Goal: Use online tool/utility: Utilize a website feature to perform a specific function

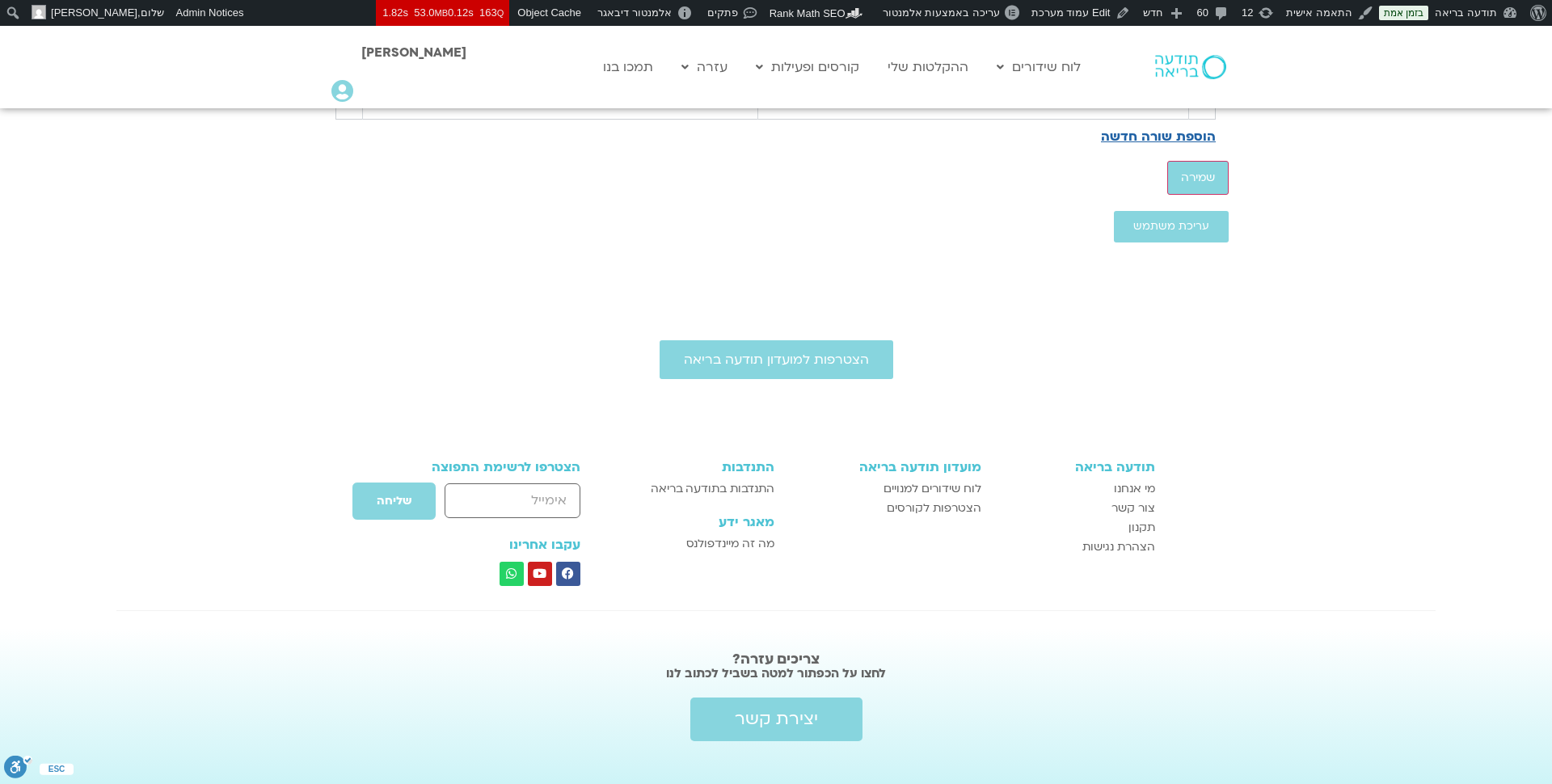
scroll to position [2216, 0]
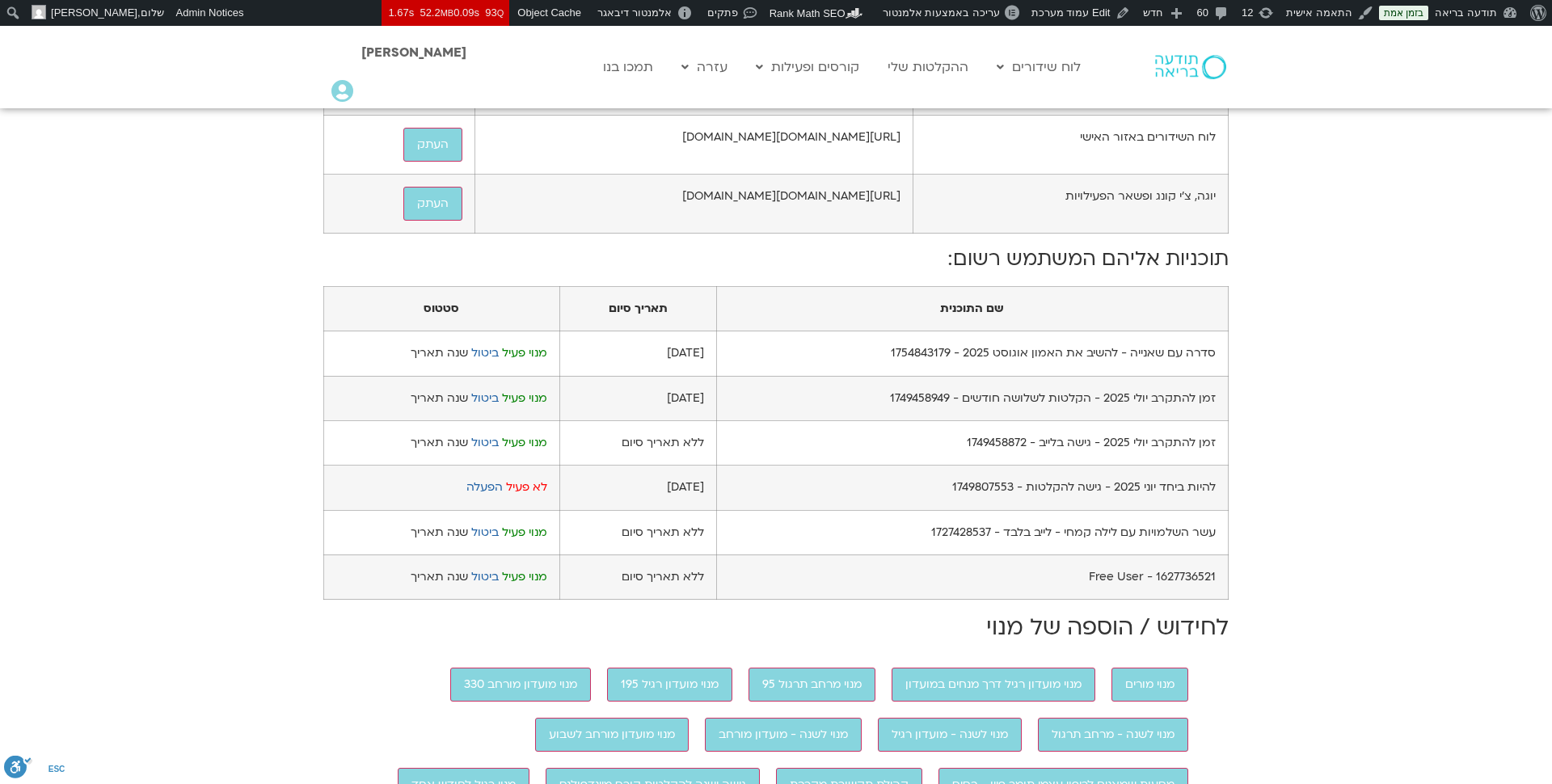
scroll to position [774, 0]
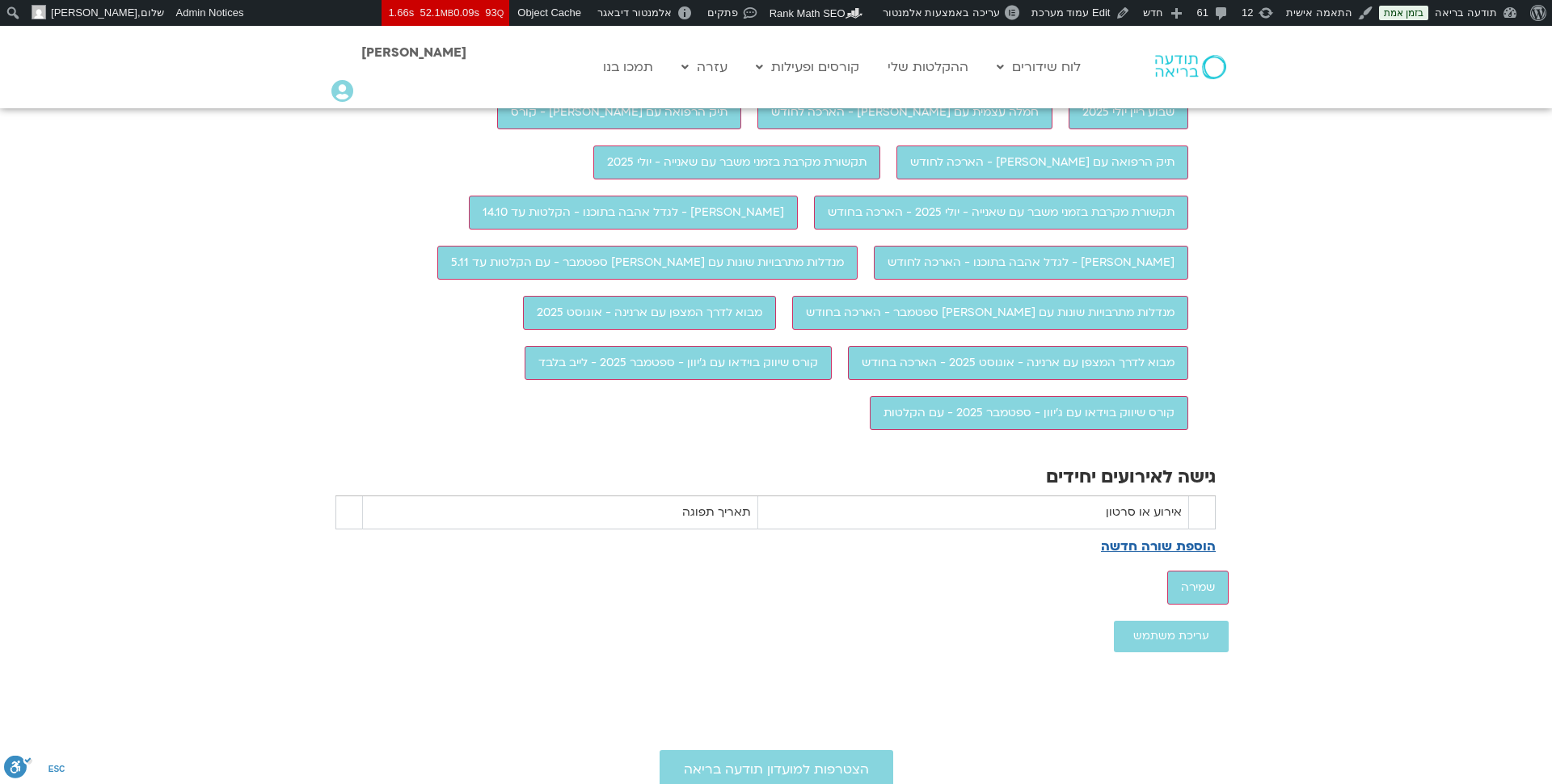
scroll to position [1708, 0]
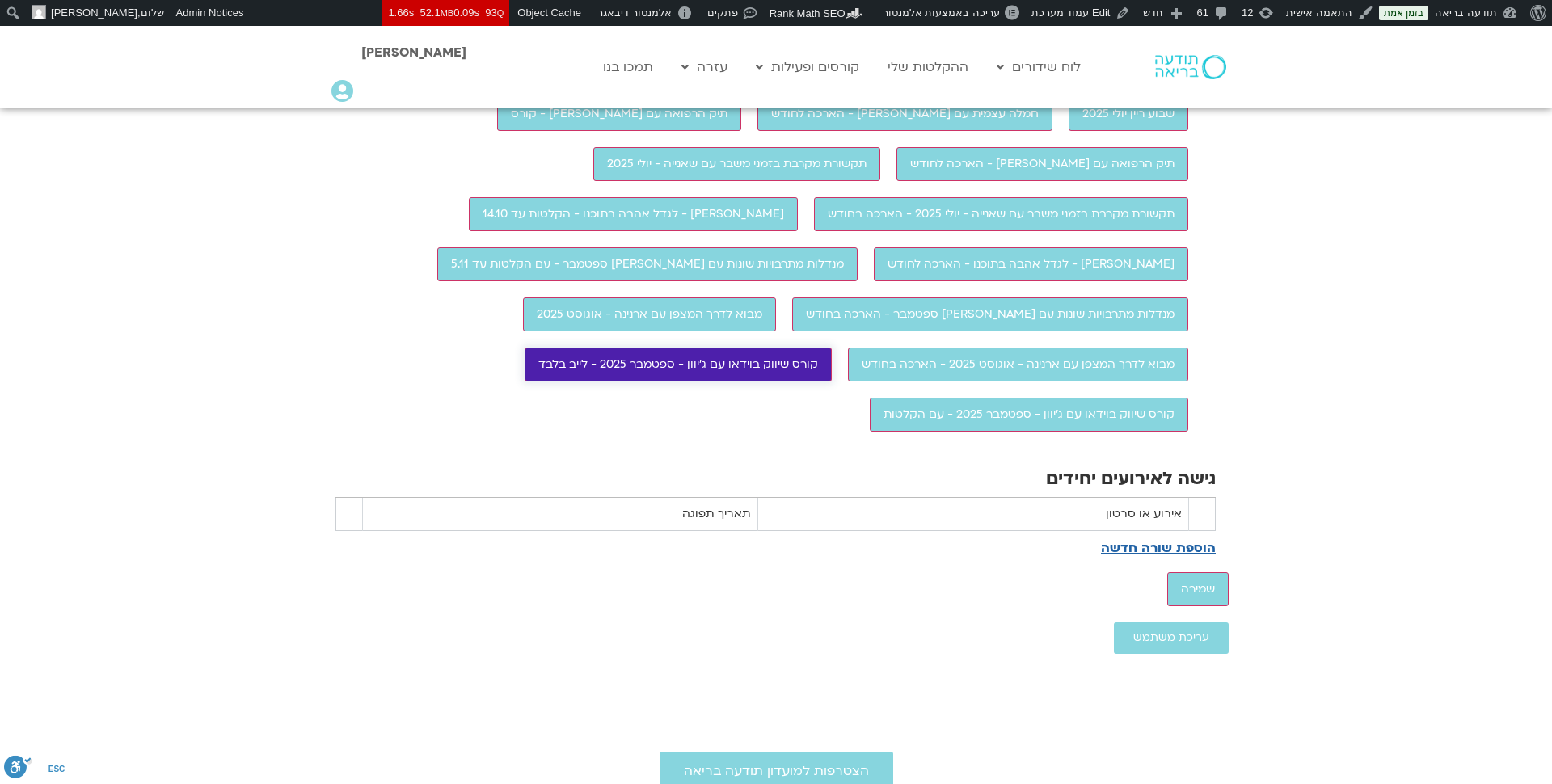
click at [780, 382] on input "קורס שיווק בוידאו עם ג'יוון - ספטמבר 2025 - לייב בלבד" at bounding box center [678, 364] width 307 height 34
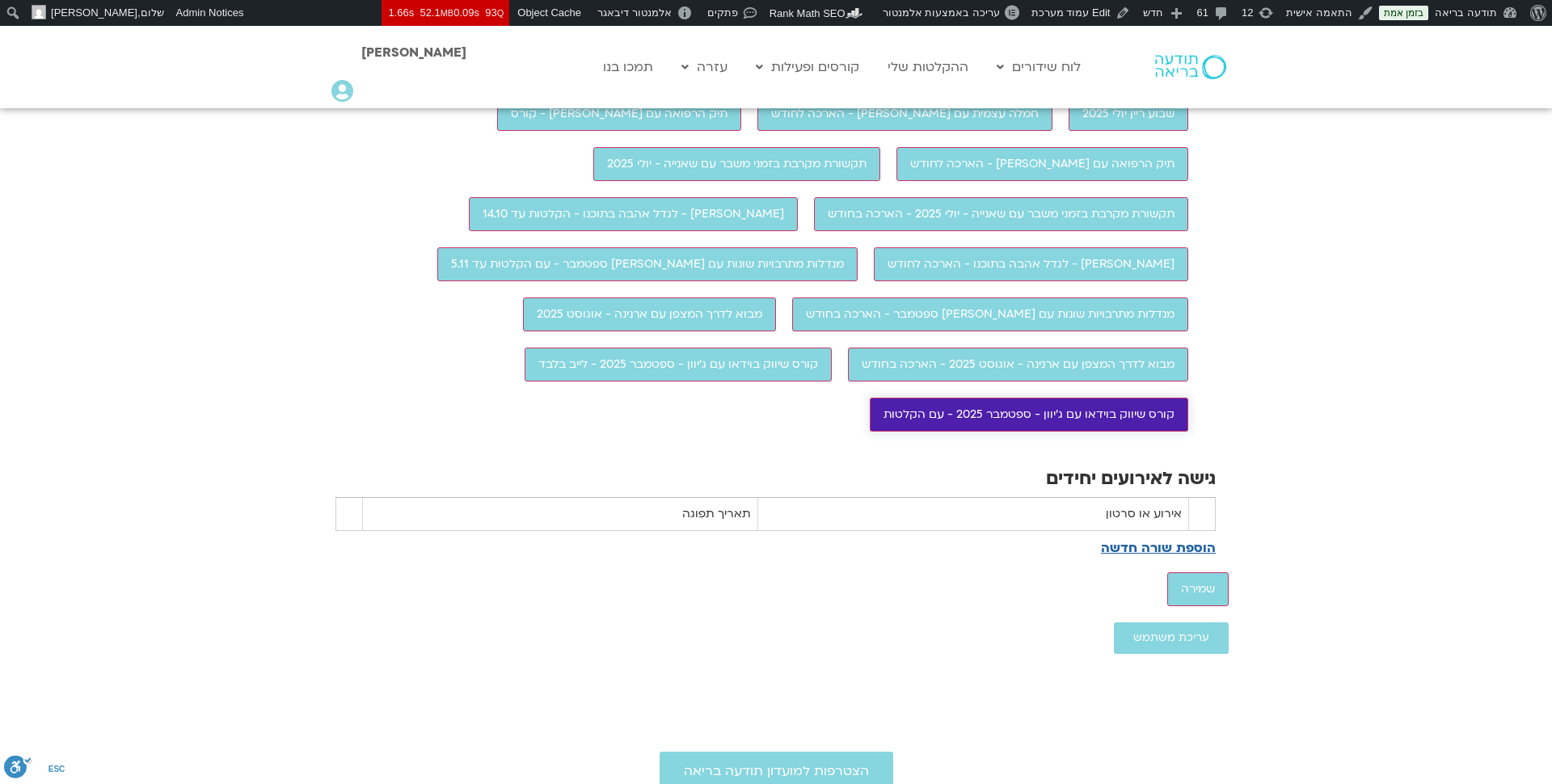
click at [933, 431] on input "קורס שיווק בוידאו עם ג'יוון - ספטמבר 2025 - עם הקלטות" at bounding box center [1029, 414] width 318 height 34
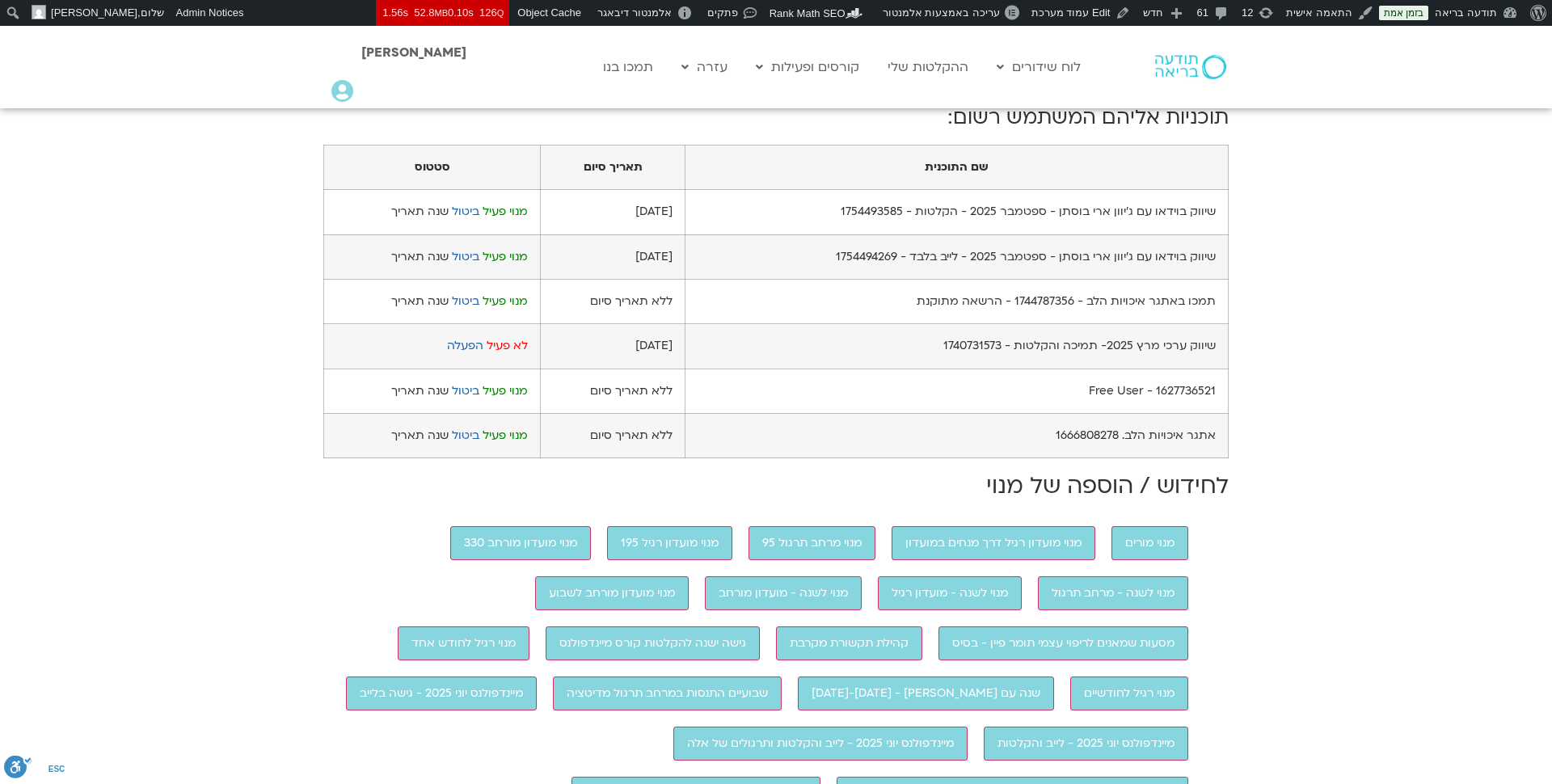
scroll to position [915, 0]
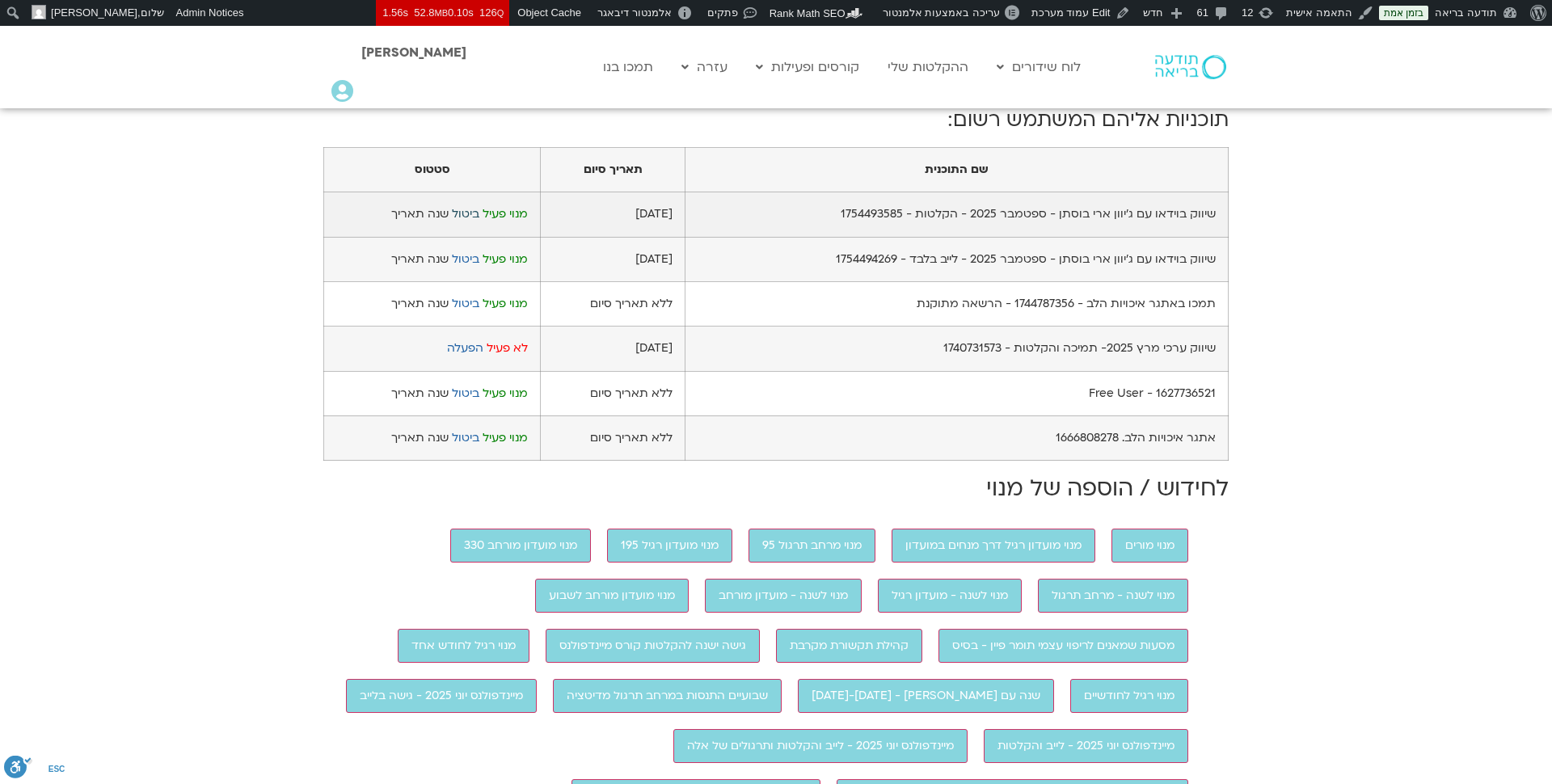
click at [470, 221] on link "ביטול" at bounding box center [465, 213] width 27 height 16
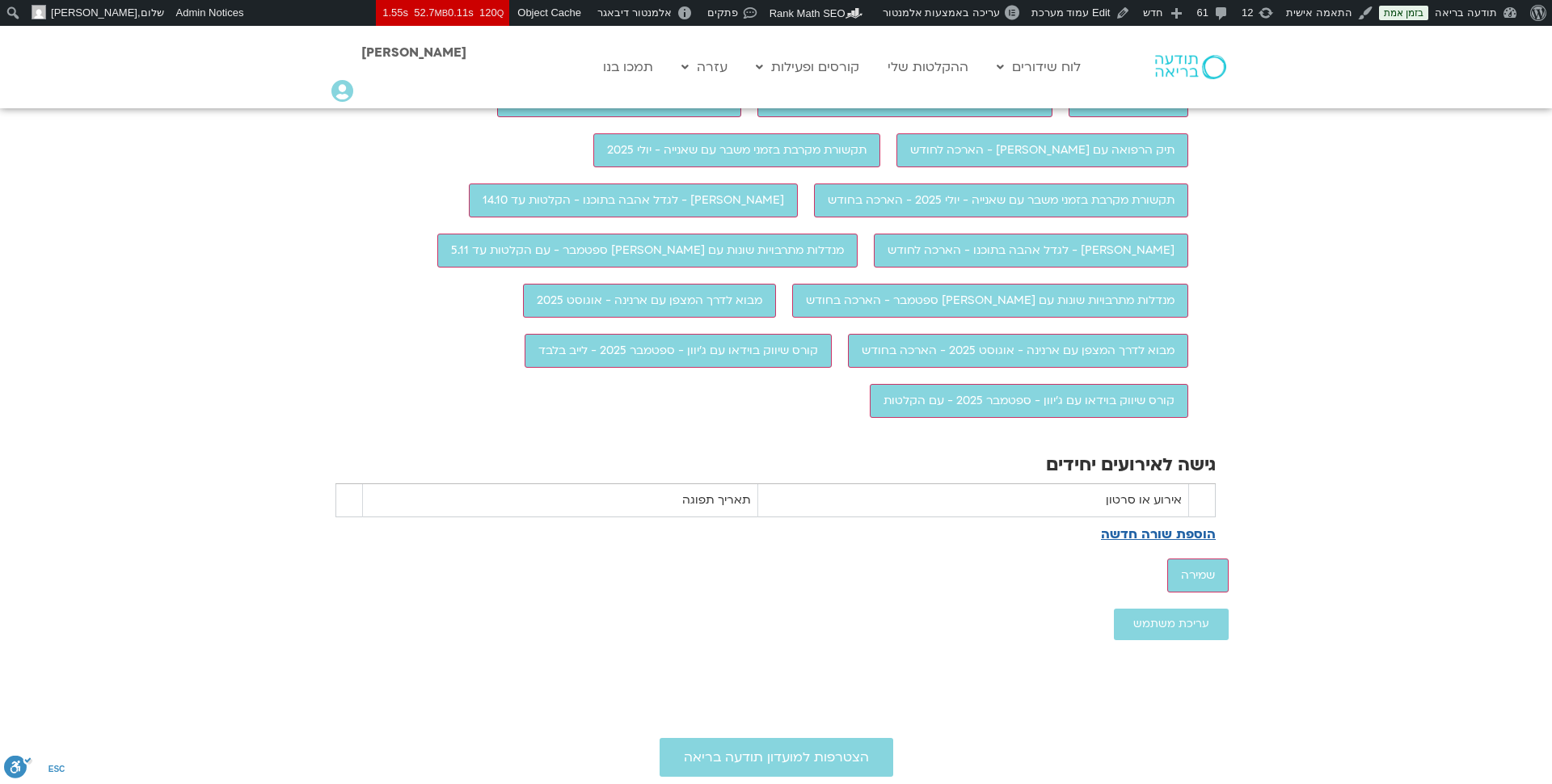
scroll to position [2043, 0]
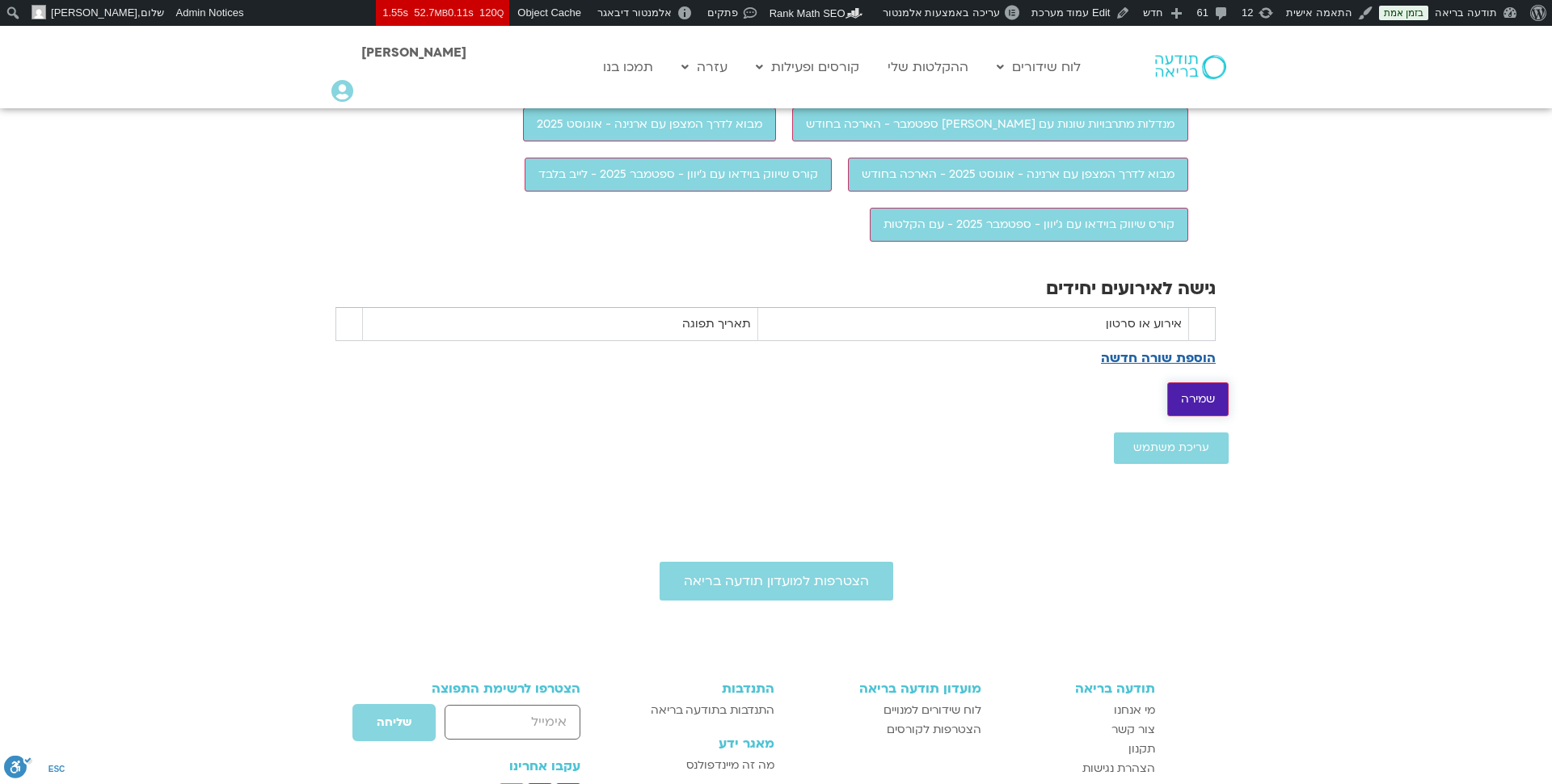
click at [1208, 416] on input "שמירה" at bounding box center [1198, 399] width 61 height 34
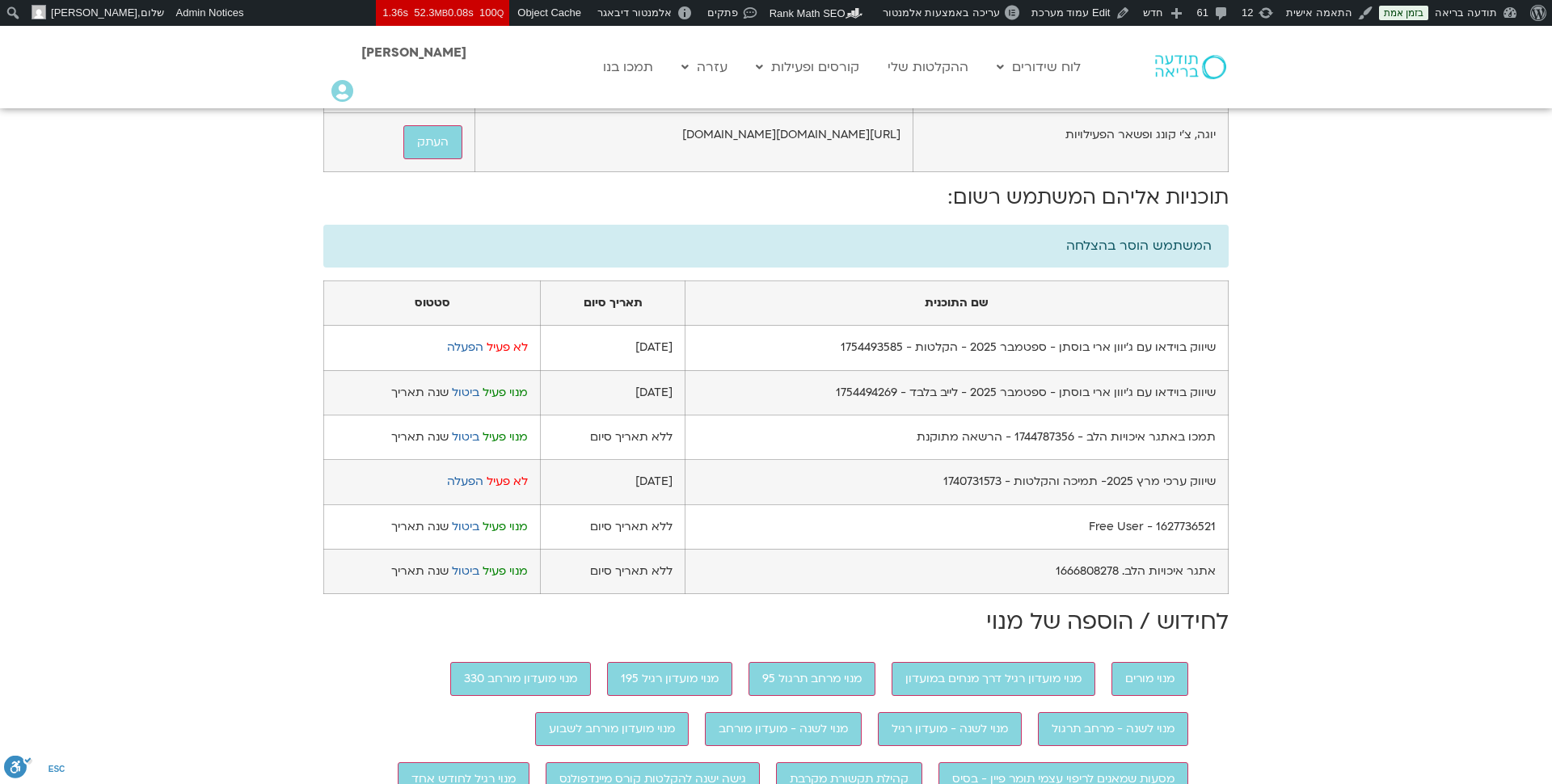
scroll to position [831, 0]
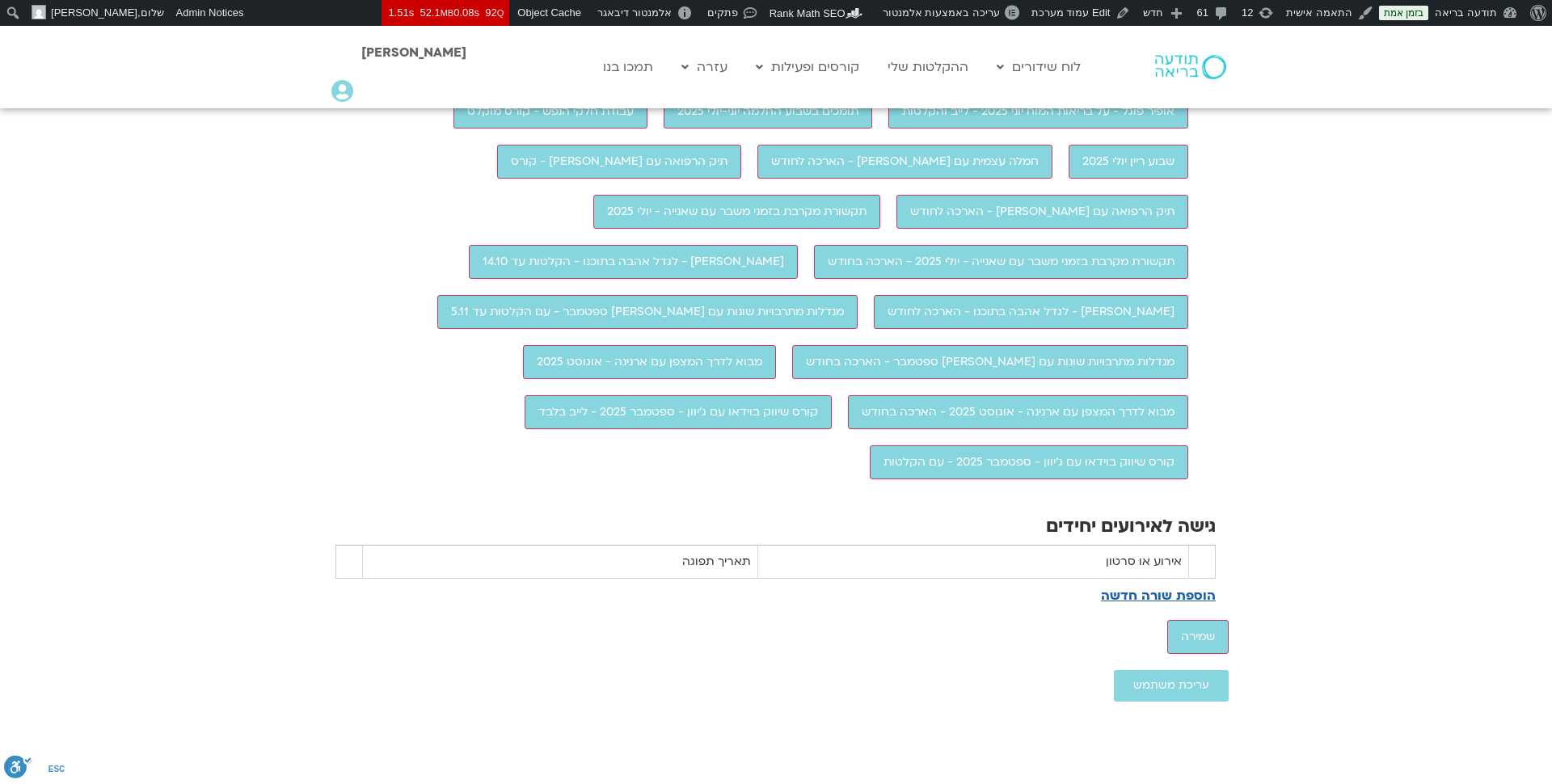
scroll to position [1541, 0]
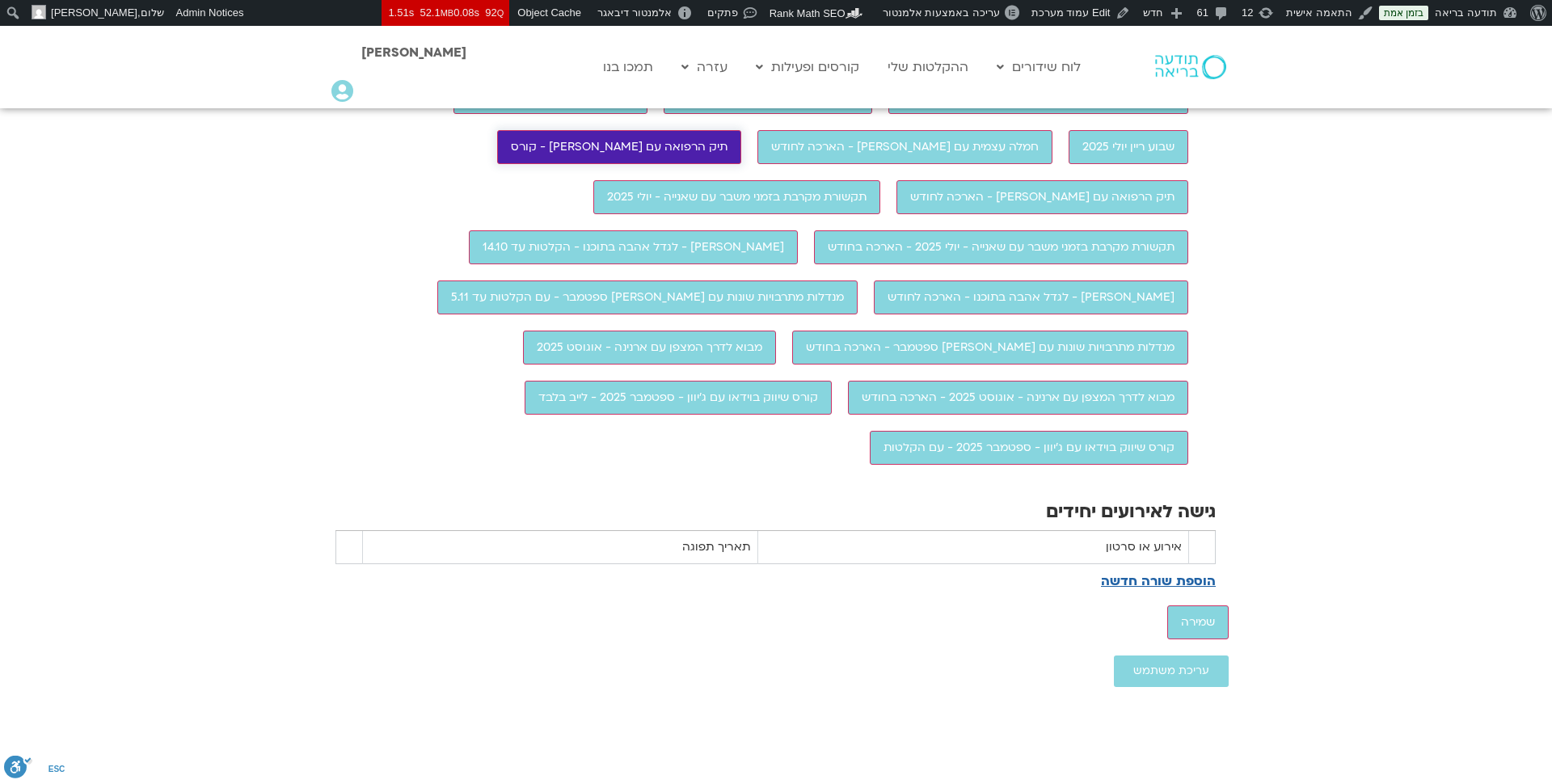
click at [723, 164] on input "תיק הרפואה עם [PERSON_NAME] זן-בר [PERSON_NAME] - קורס" at bounding box center [619, 147] width 244 height 34
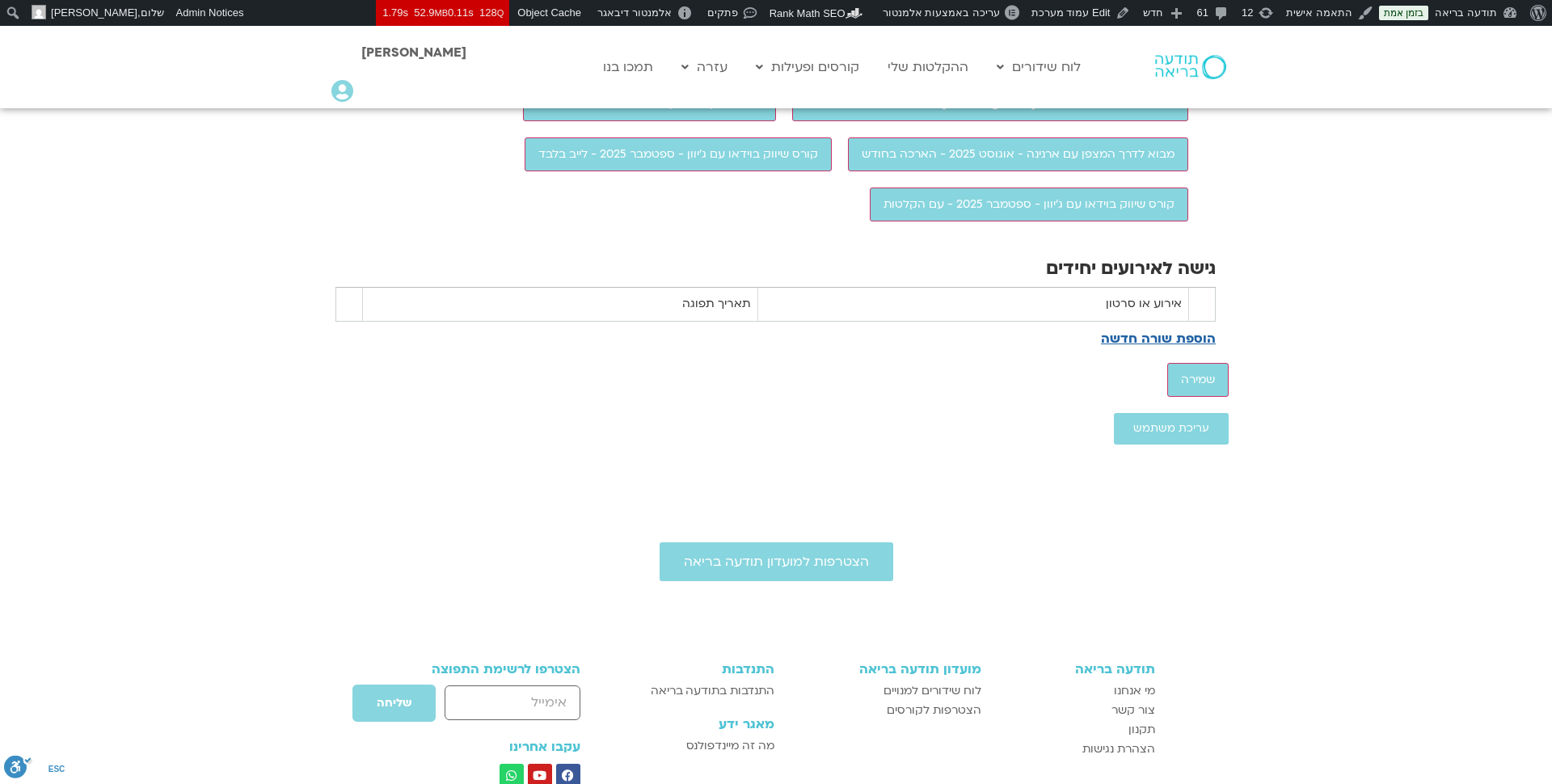
scroll to position [1832, 0]
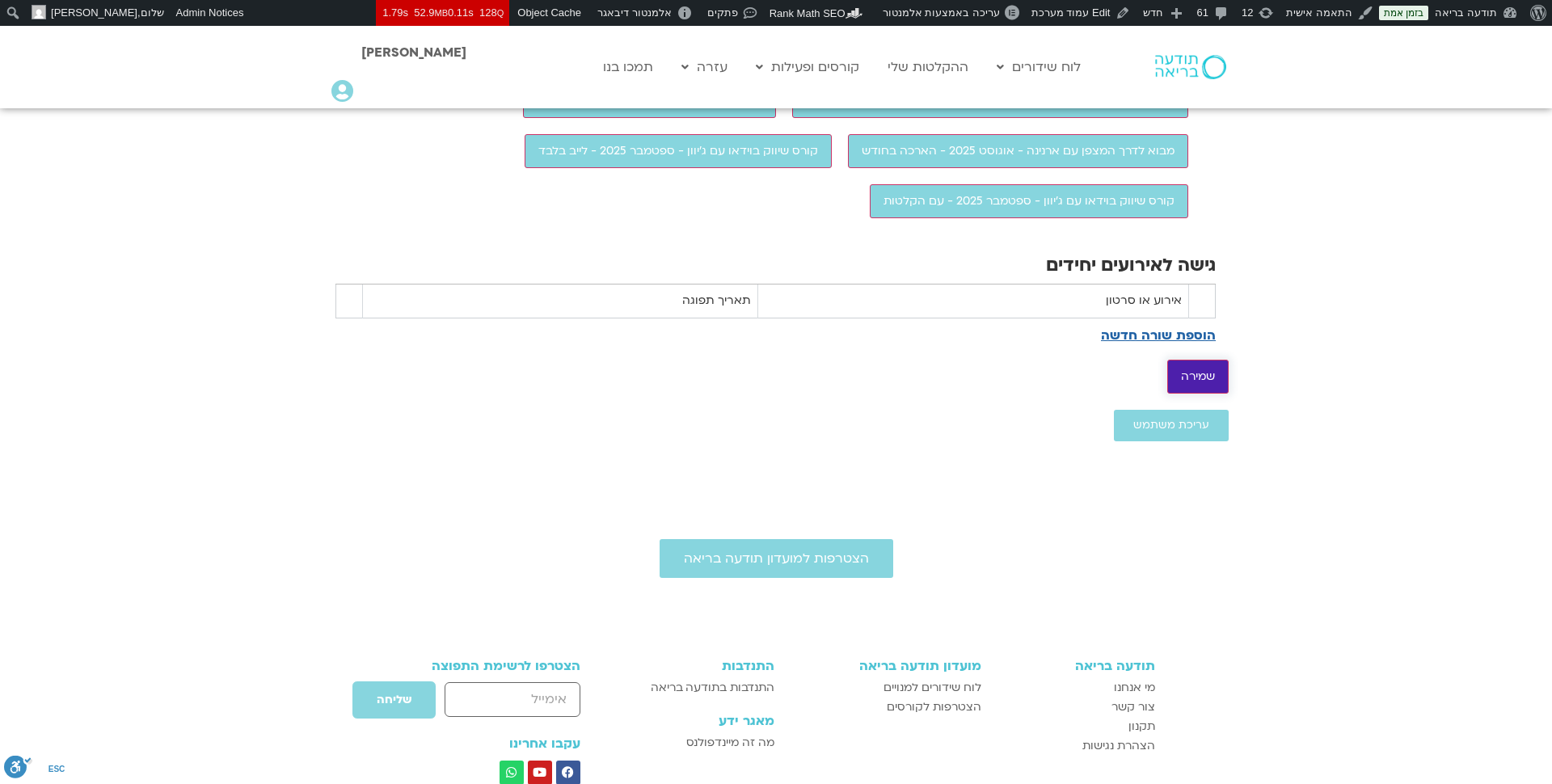
click at [1203, 393] on input "שמירה" at bounding box center [1198, 376] width 61 height 34
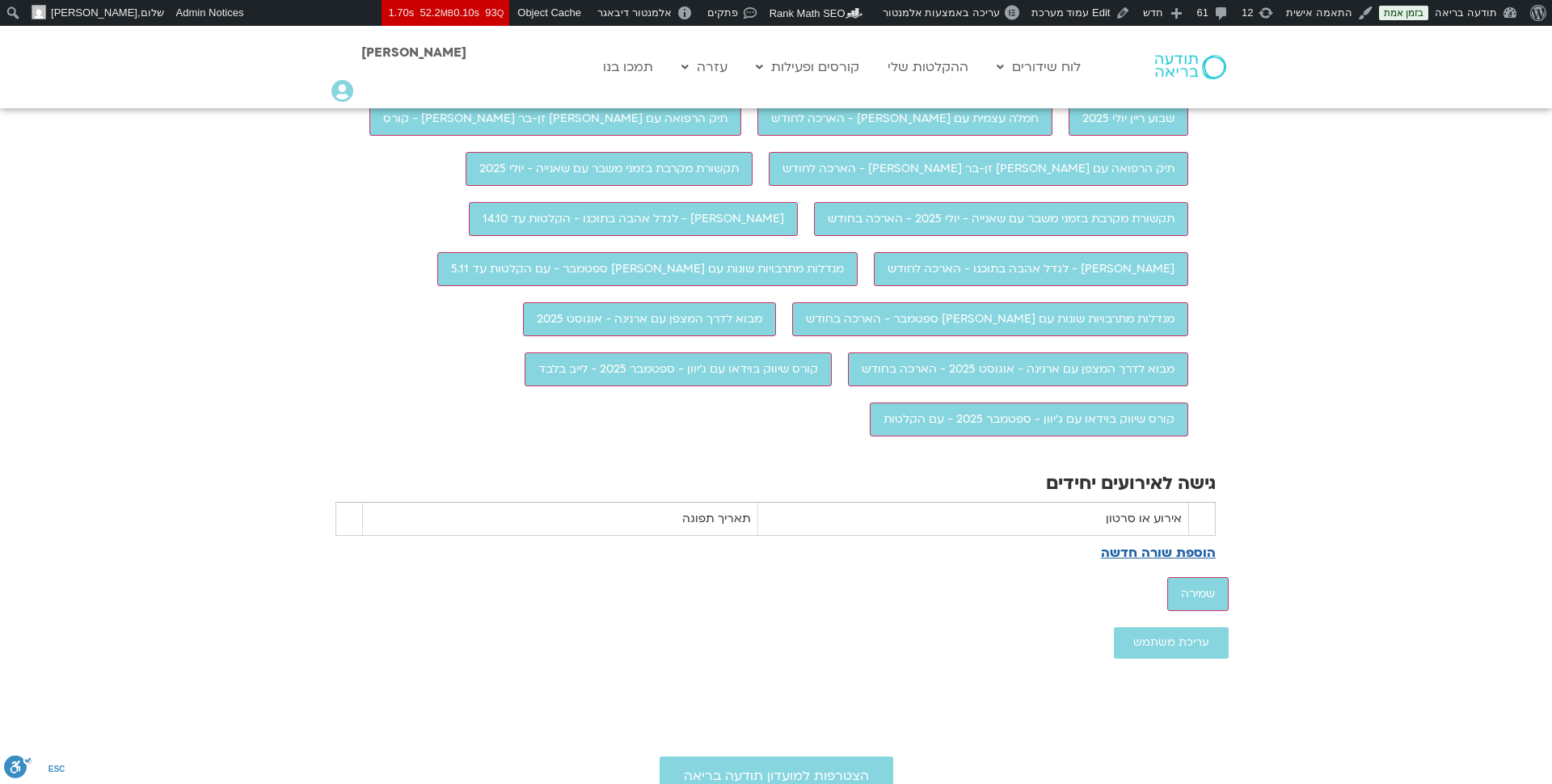
scroll to position [1794, 0]
